Goal: Task Accomplishment & Management: Manage account settings

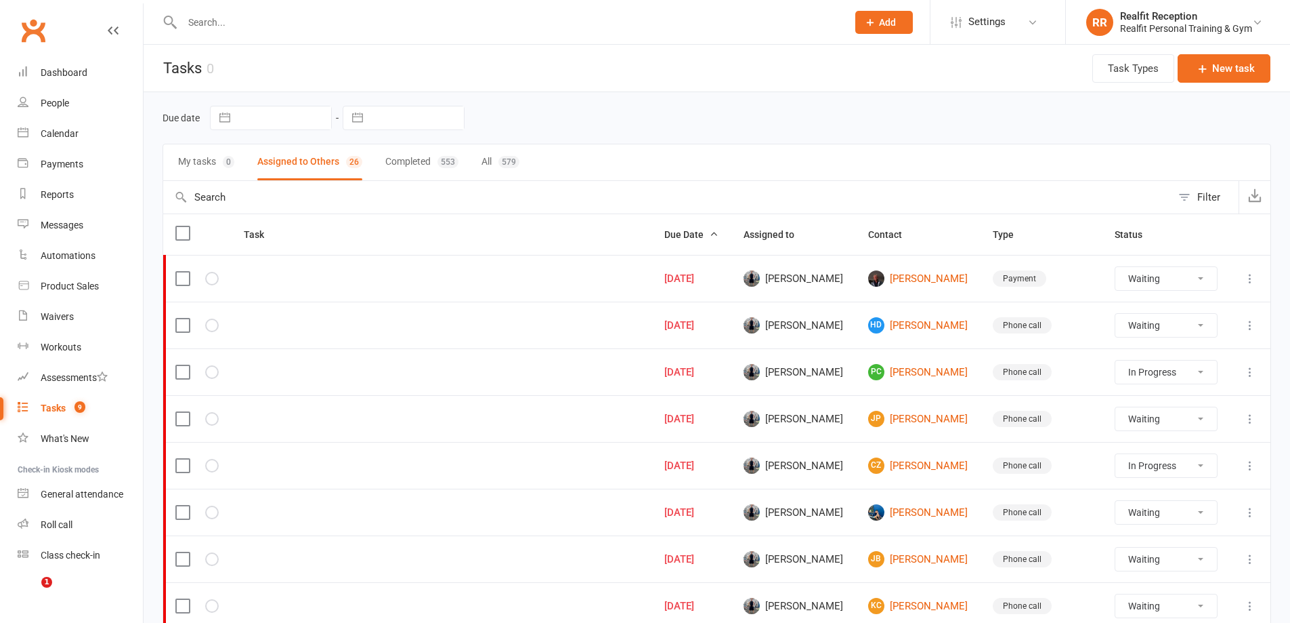
select select "waiting"
select select "started"
select select "waiting"
select select "started"
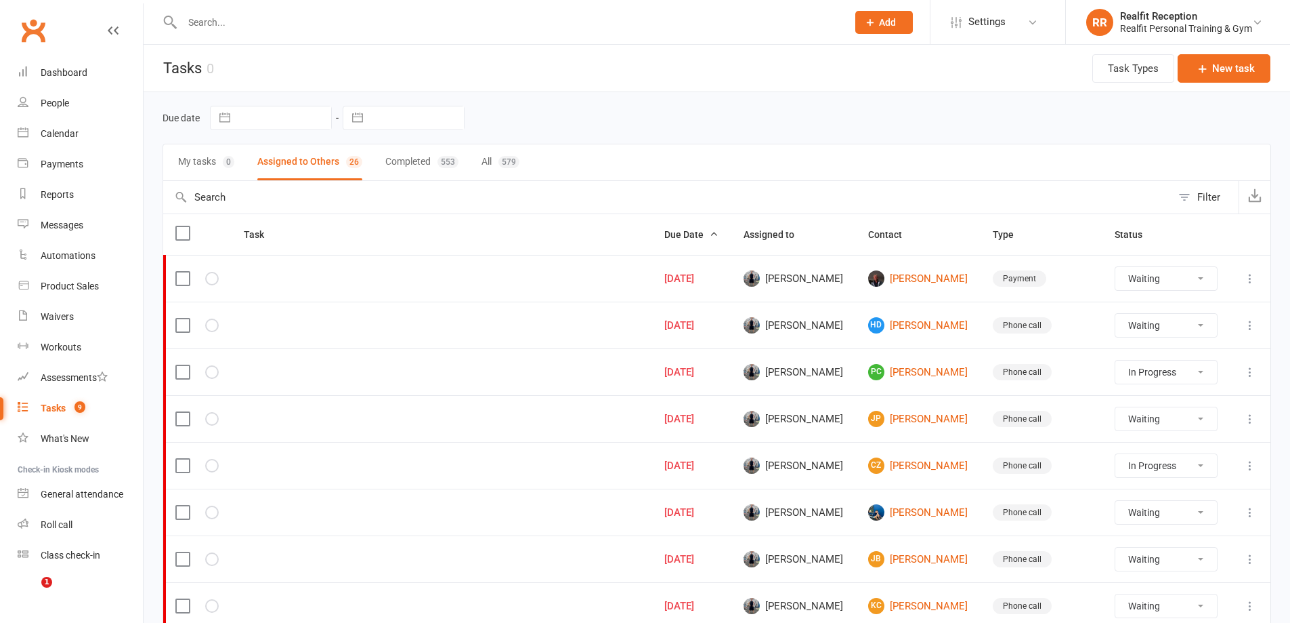
select select "waiting"
select select "started"
select select "waiting"
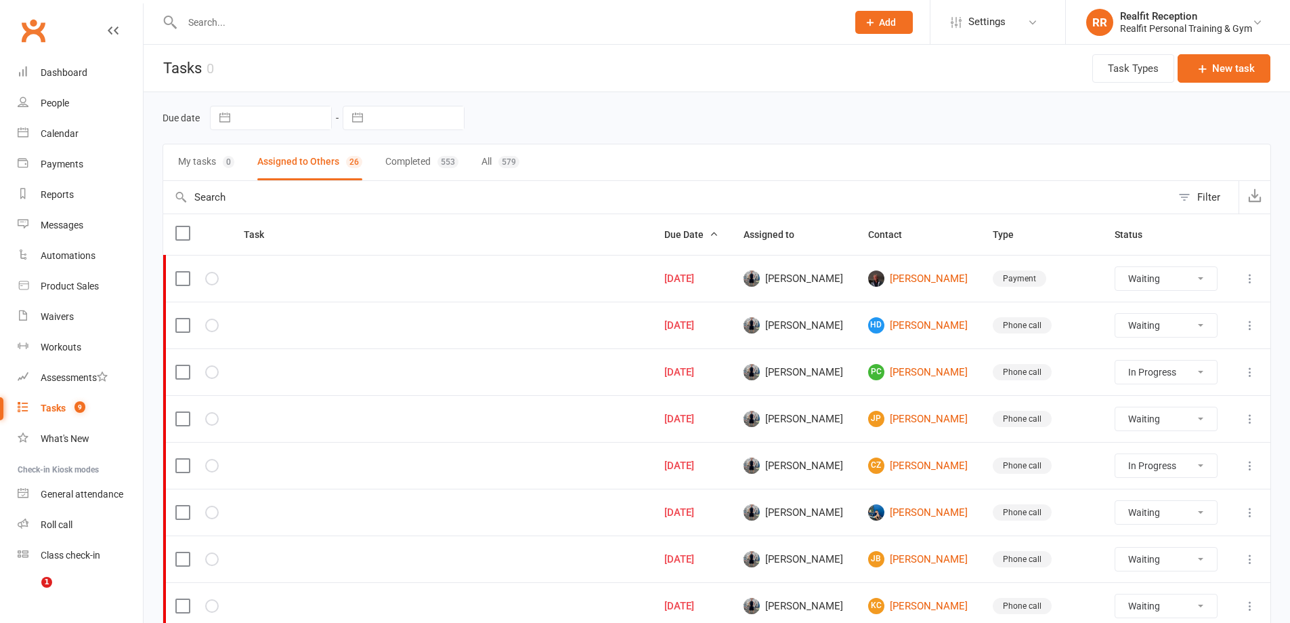
select select "waiting"
select select "started"
select select "waiting"
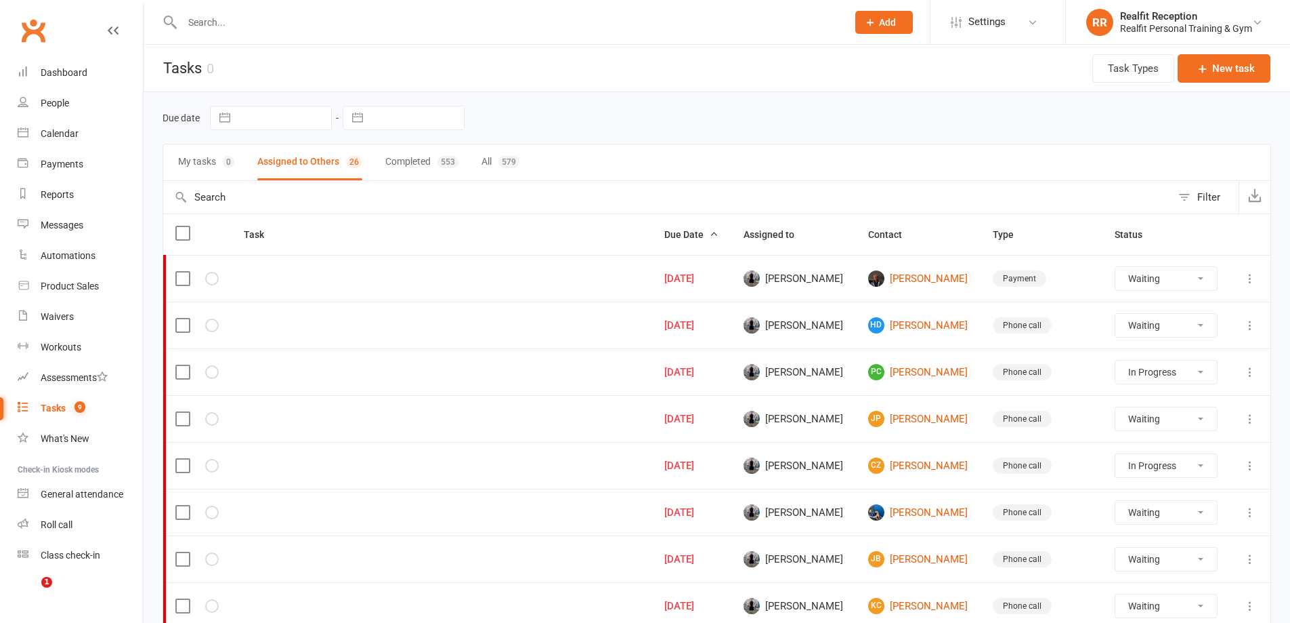
select select "waiting"
select select "started"
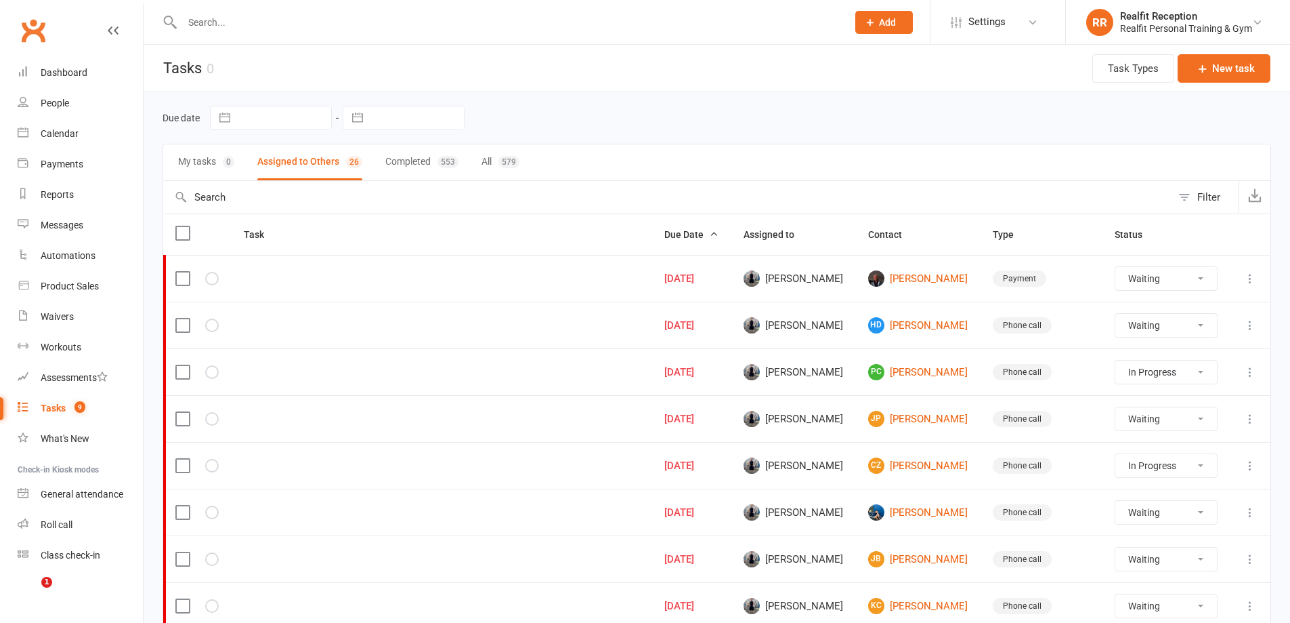
select select "started"
select select "waiting"
drag, startPoint x: 1194, startPoint y: 278, endPoint x: 1189, endPoint y: 289, distance: 11.8
click at [1194, 278] on select "Not Started In Progress Waiting Complete" at bounding box center [1166, 278] width 101 height 23
click at [1116, 267] on select "Not Started In Progress Waiting Complete" at bounding box center [1166, 278] width 101 height 23
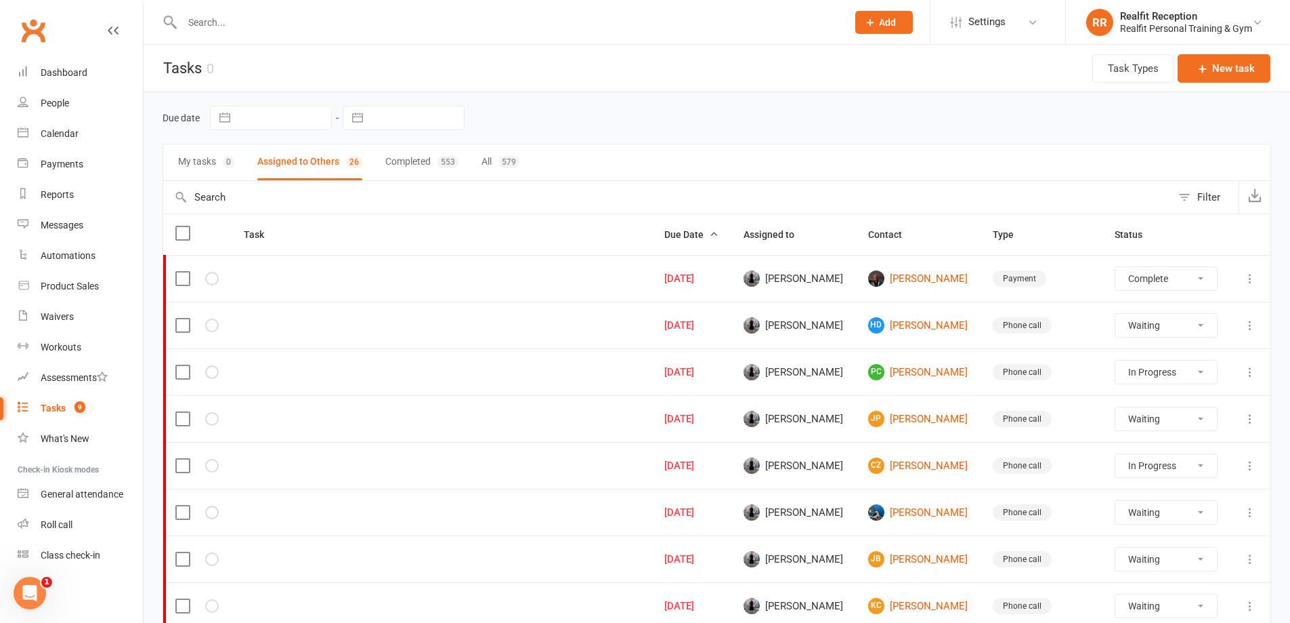
select select "waiting"
select select "started"
select select "waiting"
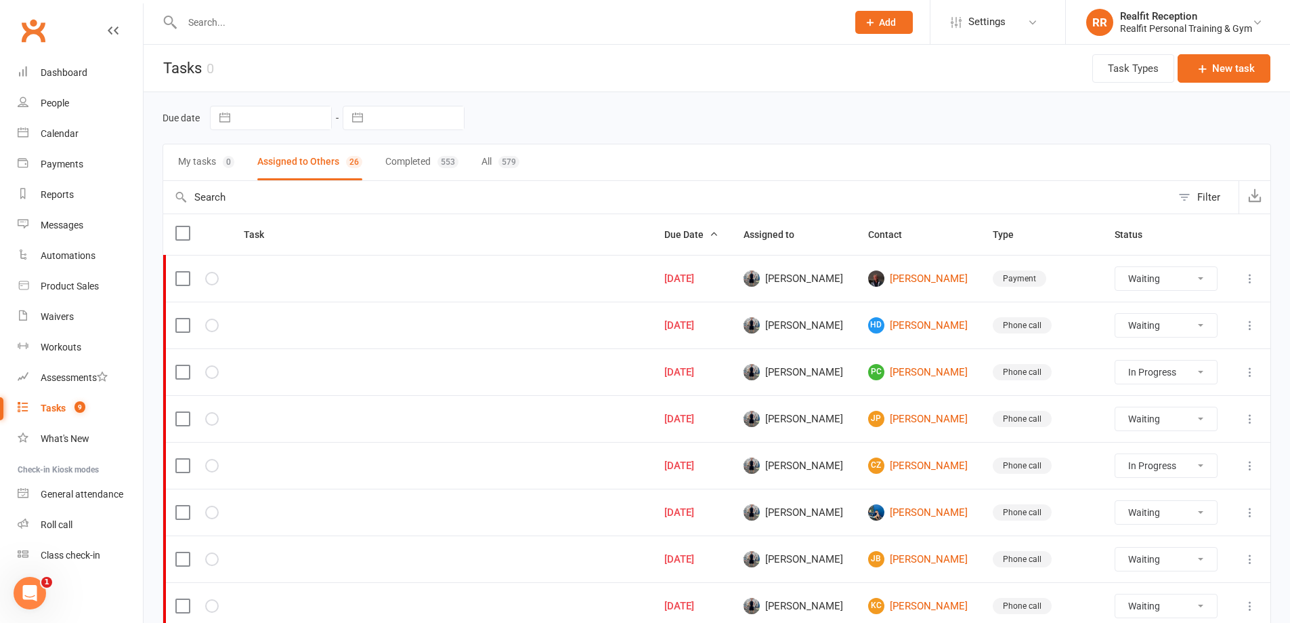
select select "started"
select select "waiting"
select select "started"
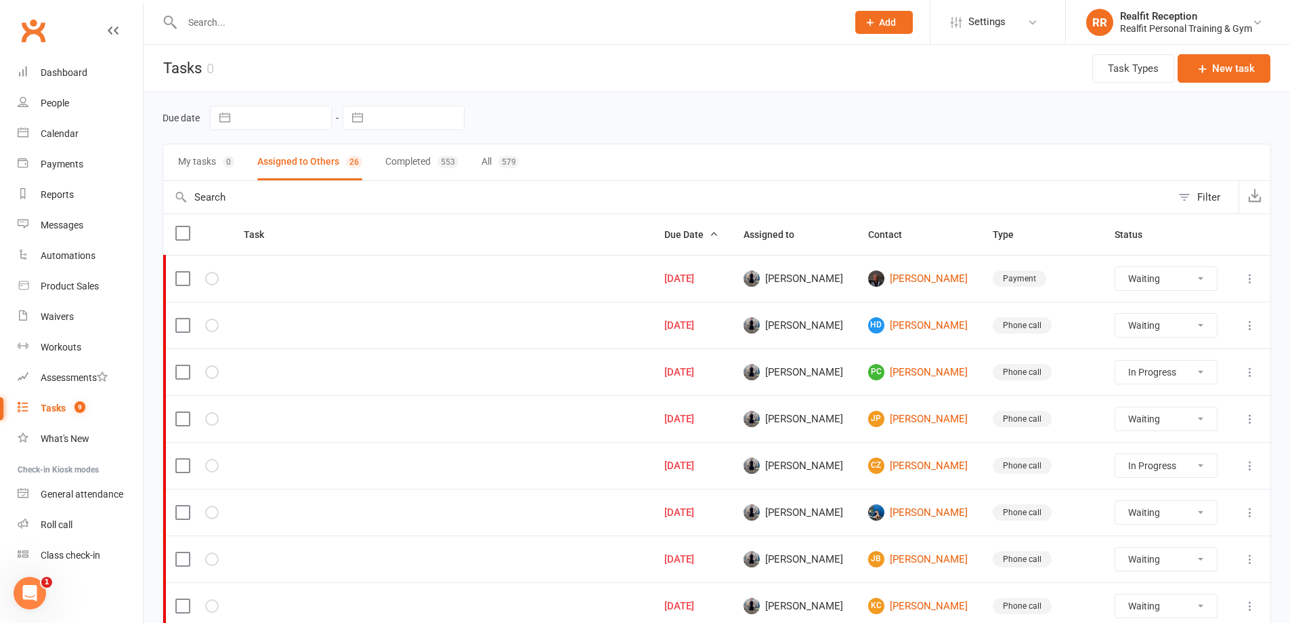
select select "waiting"
select select "started"
select select "waiting"
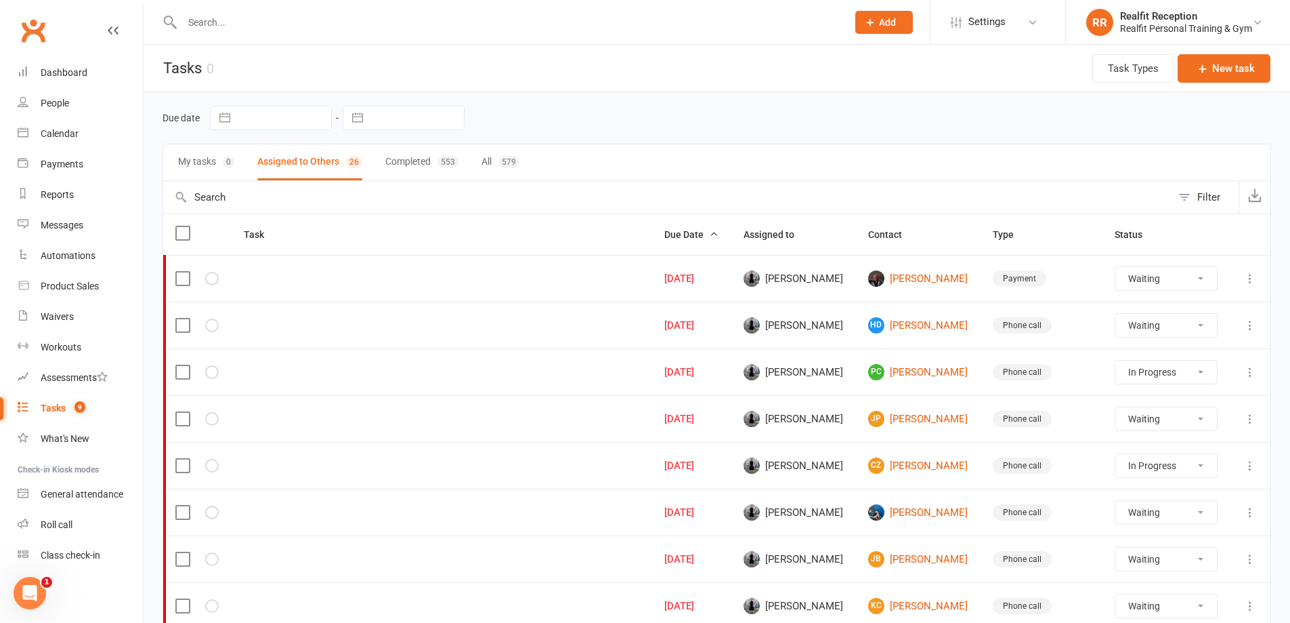
select select "waiting"
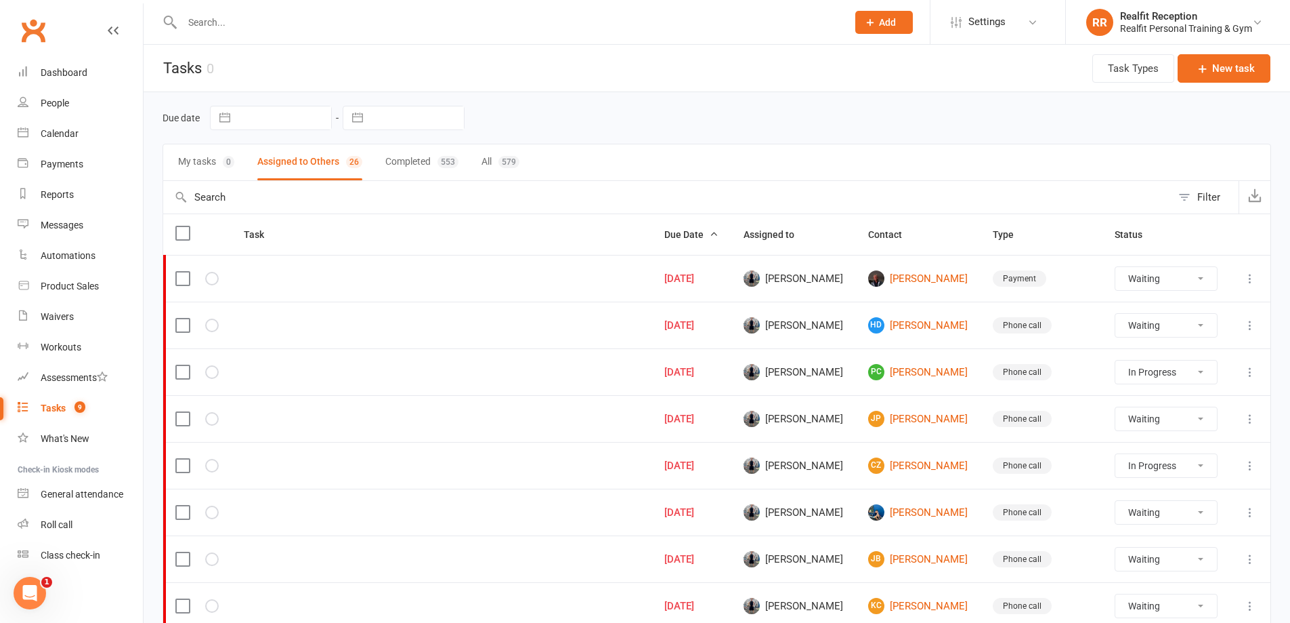
select select "started"
select select "waiting"
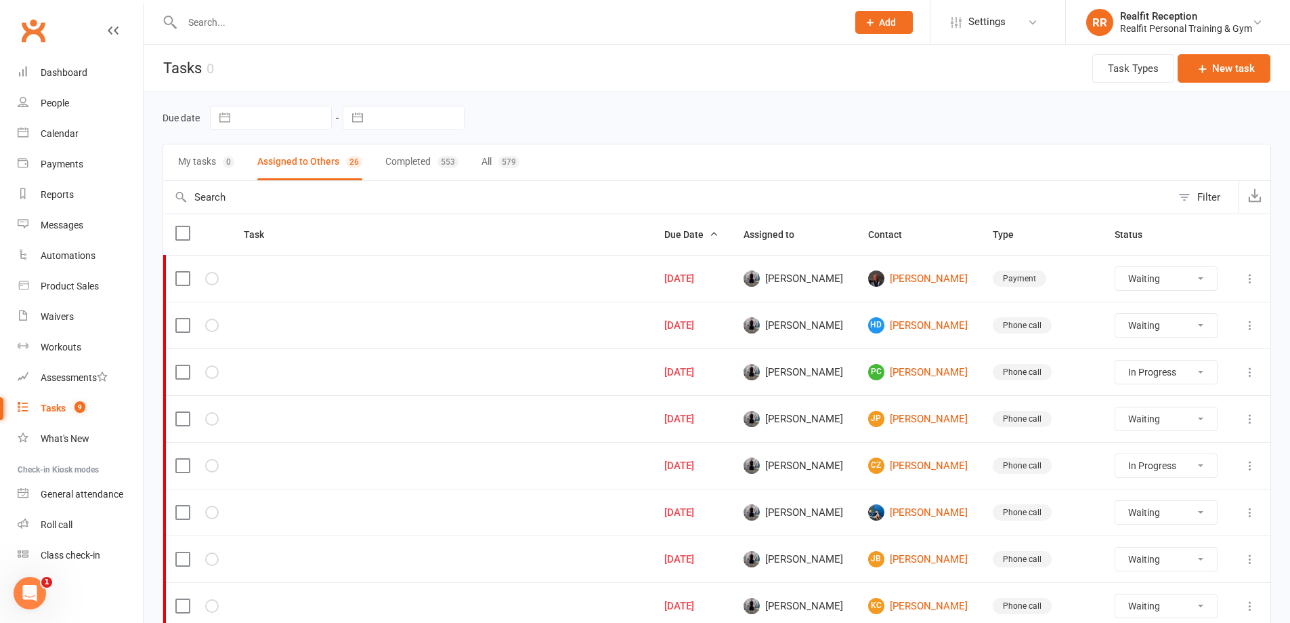
select select "started"
select select "waiting"
select select "started"
select select "waiting"
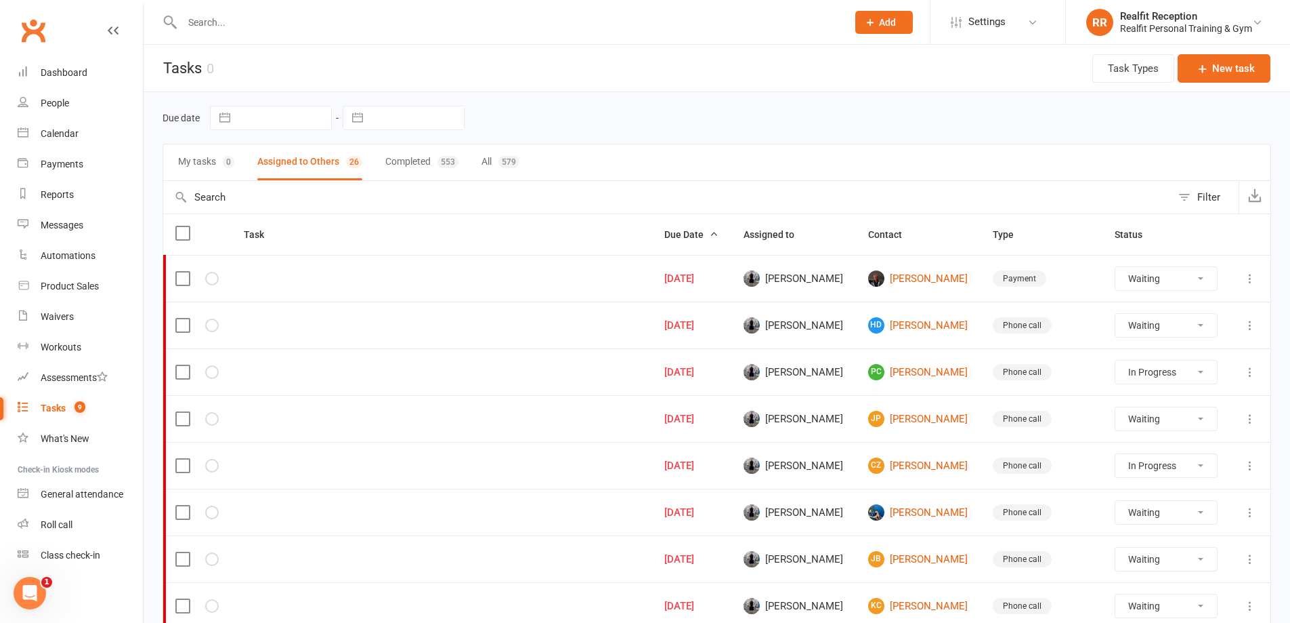
select select "waiting"
select select "started"
select select "waiting"
select select "started"
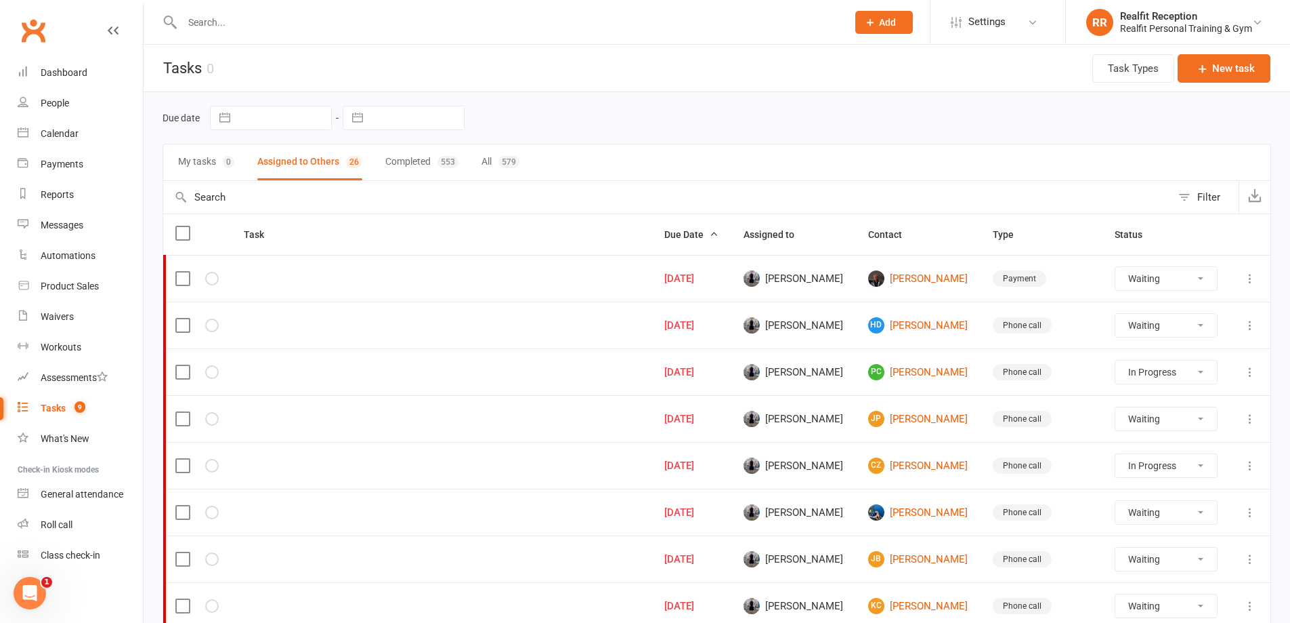
select select "waiting"
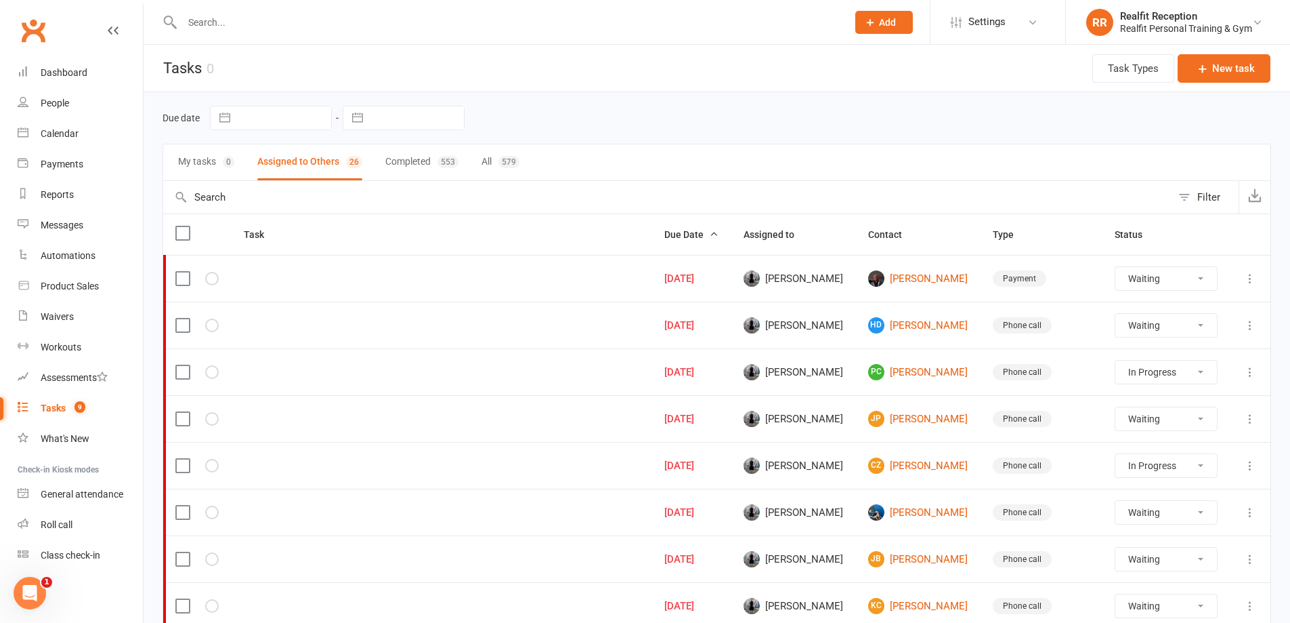
select select "waiting"
select select "started"
select select "waiting"
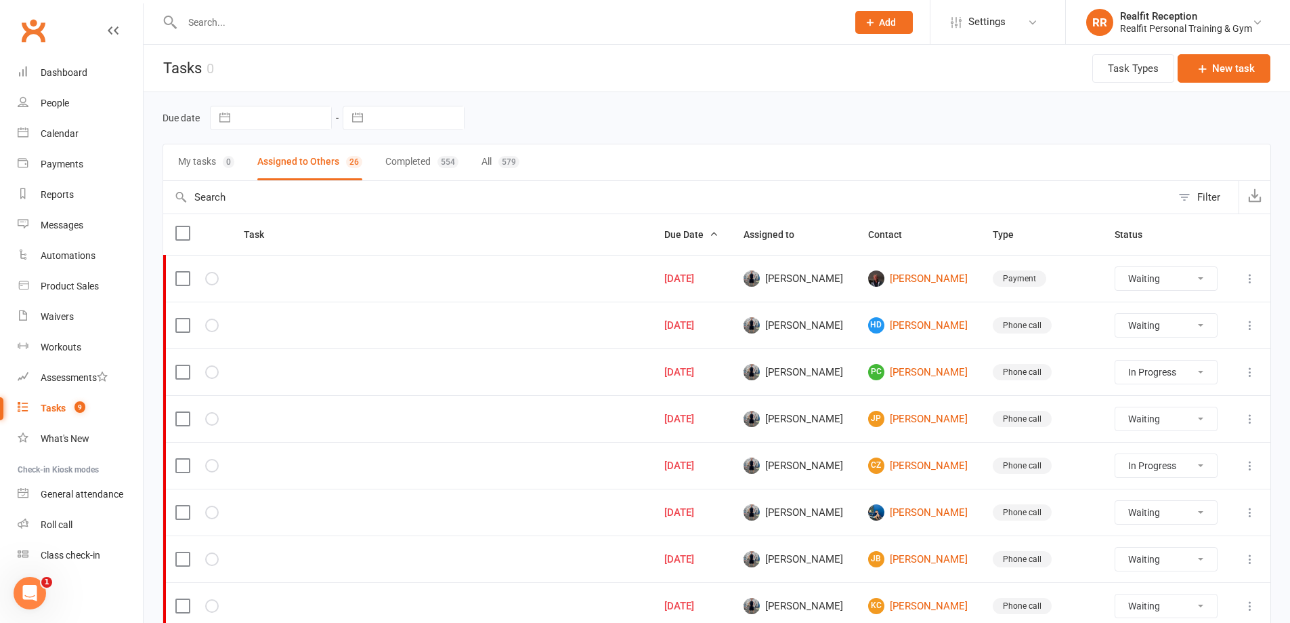
select select "started"
select select "waiting"
select select "started"
select select "waiting"
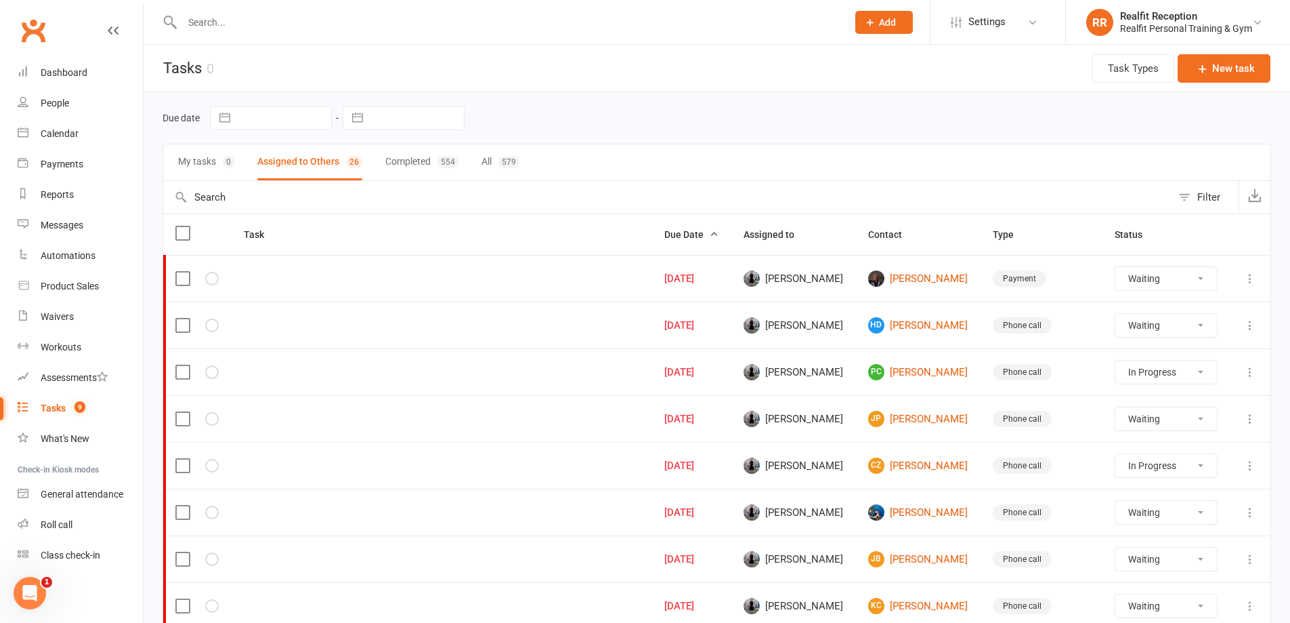
select select "waiting"
select select "started"
select select "waiting"
select select "started"
select select "waiting"
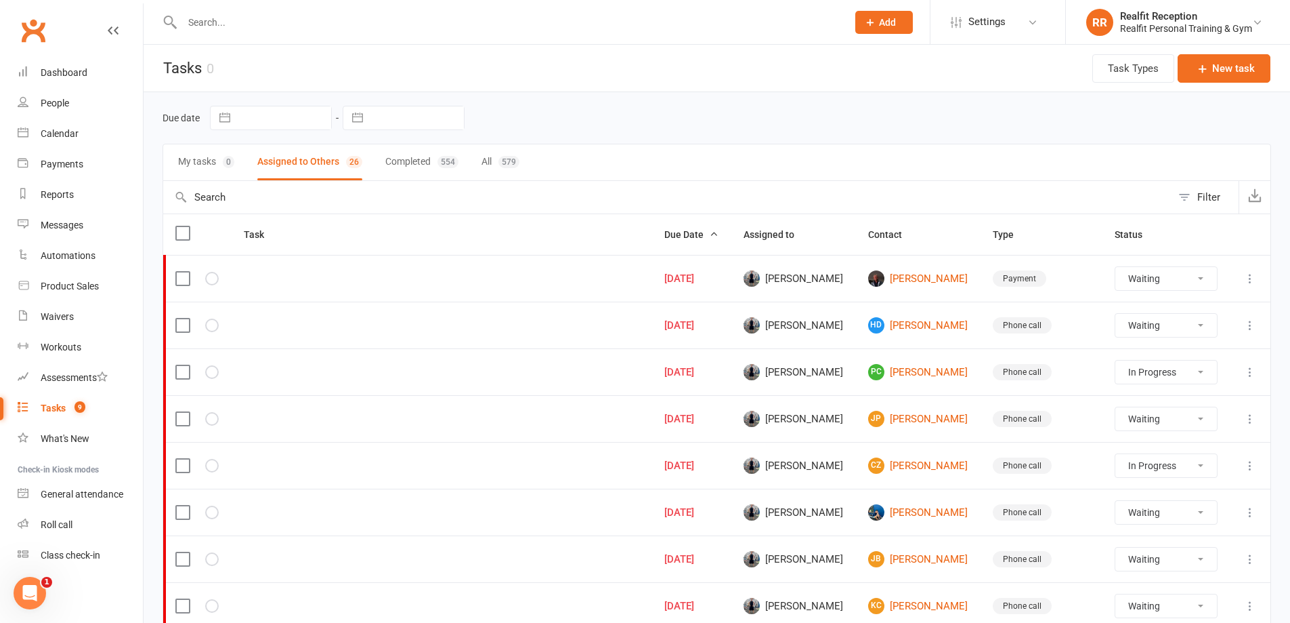
select select "waiting"
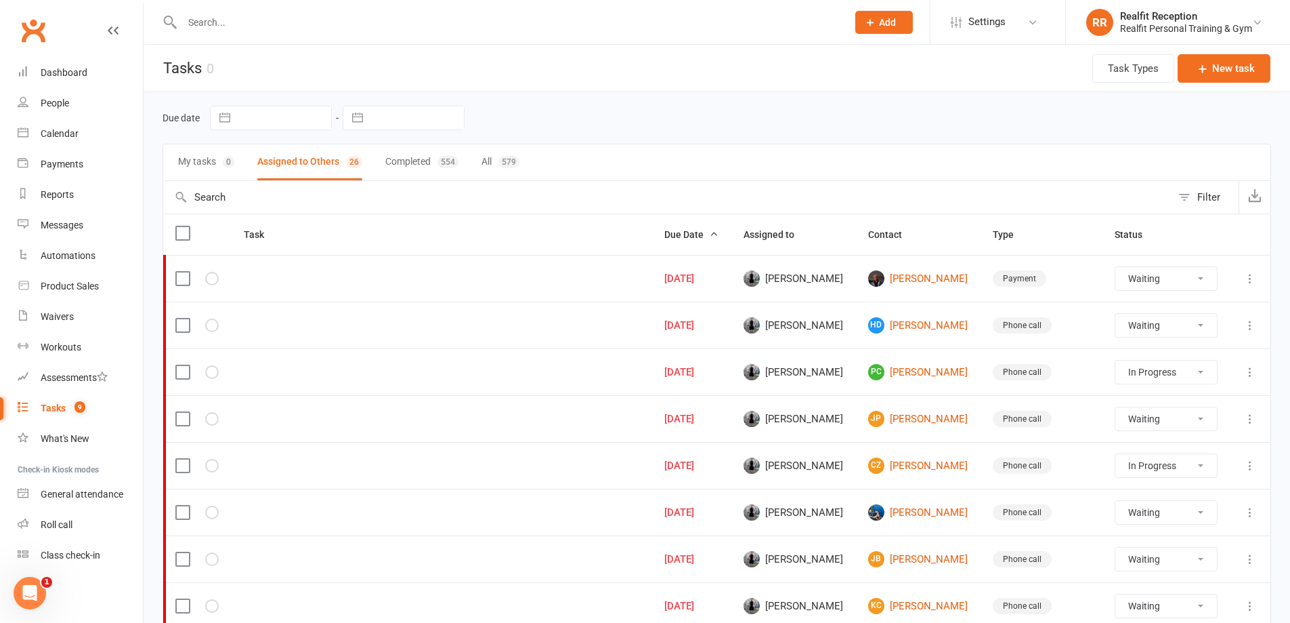
select select "waiting"
select select "started"
select select "waiting"
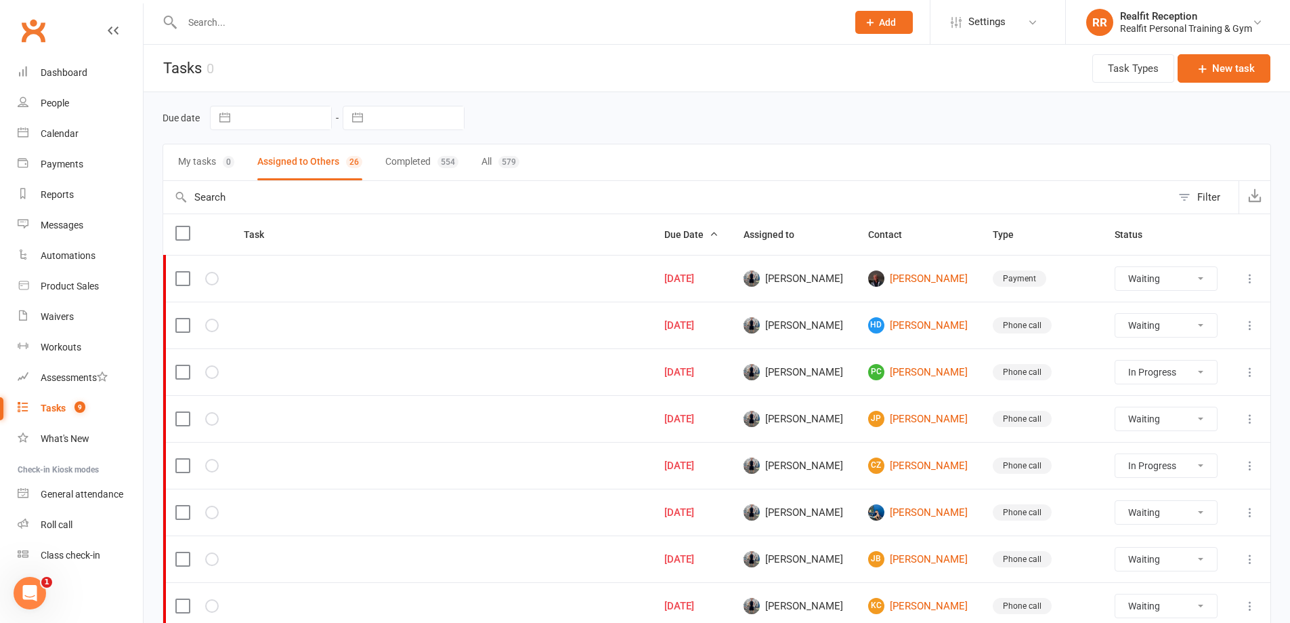
select select "started"
select select "waiting"
